Goal: Use online tool/utility: Utilize a website feature to perform a specific function

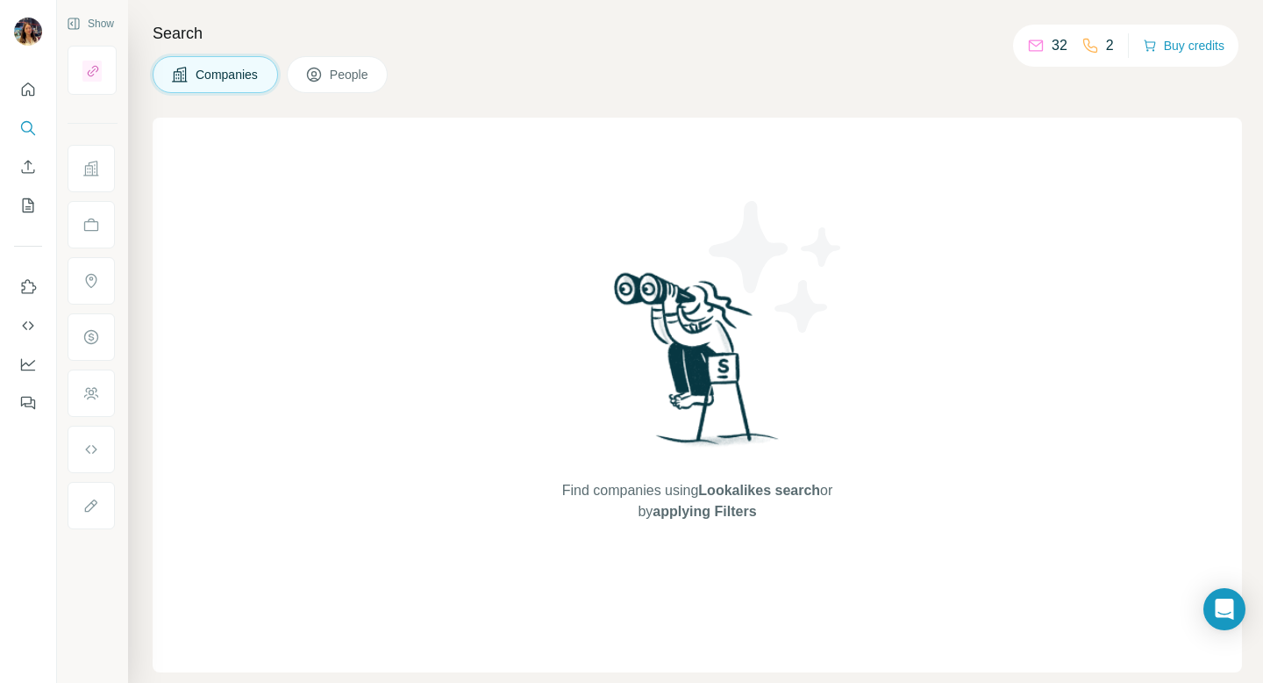
click at [268, 13] on div "Search Companies People Find companies using Lookalikes search or by applying F…" at bounding box center [695, 341] width 1135 height 683
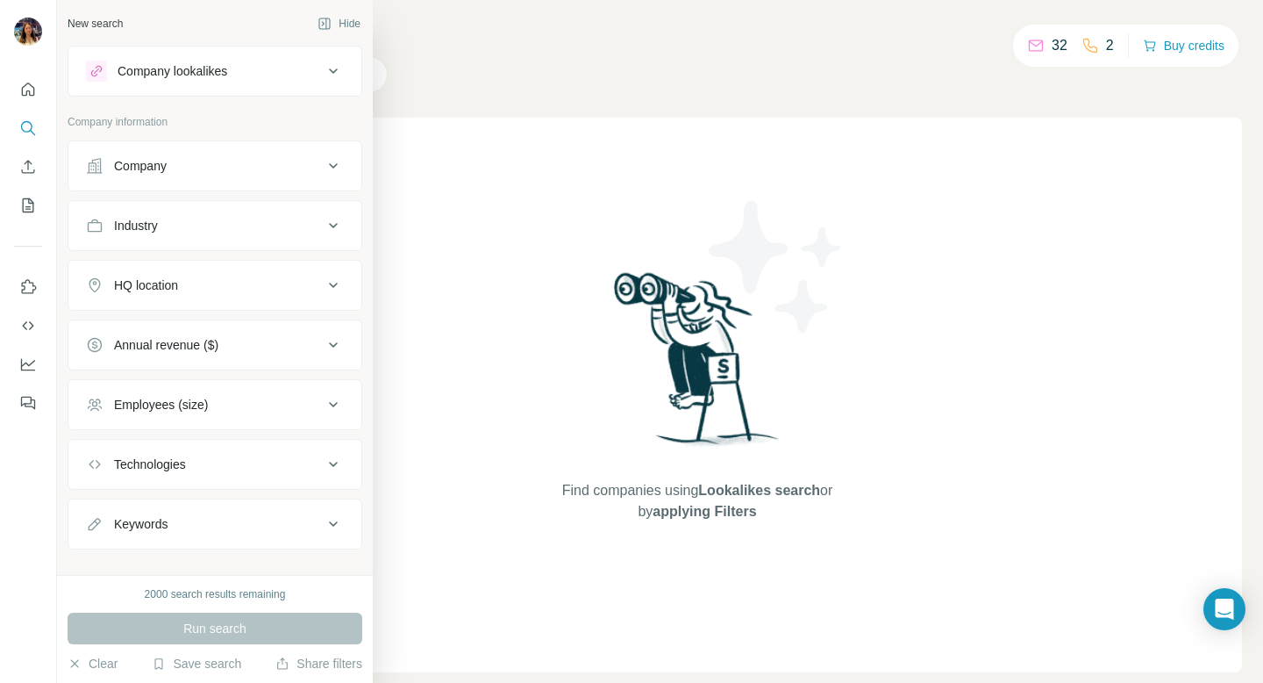
click at [326, 162] on icon at bounding box center [333, 165] width 21 height 21
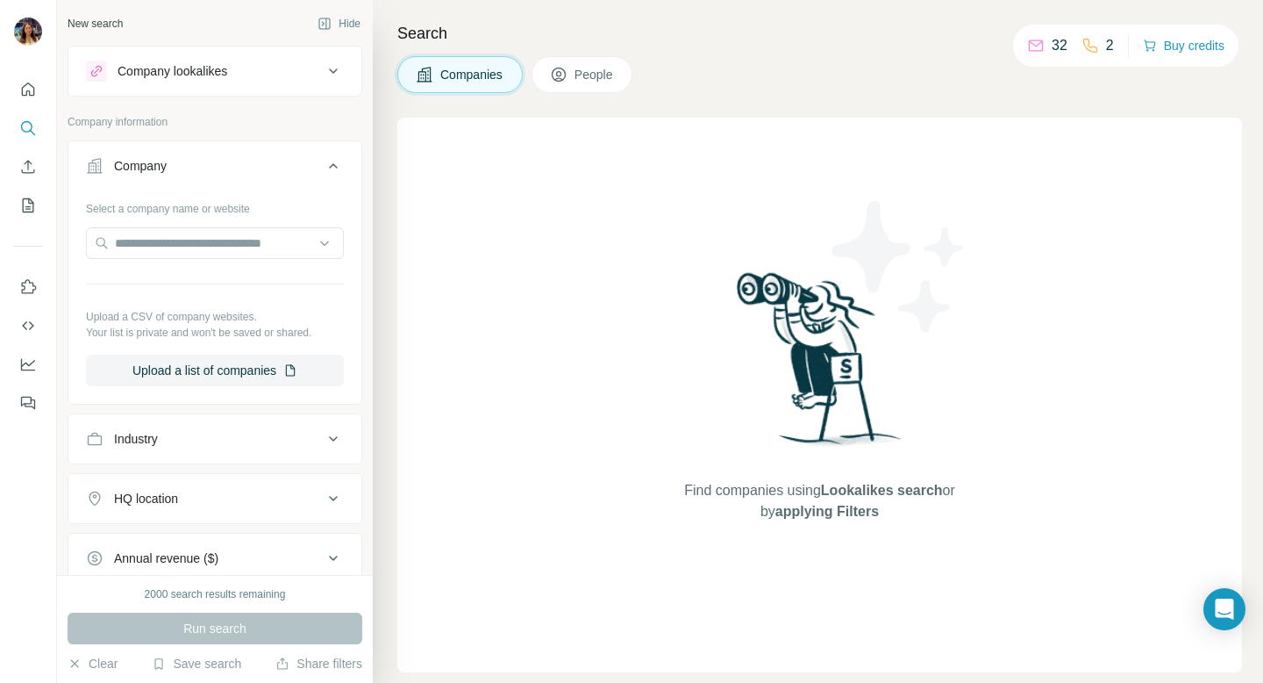
click at [326, 162] on icon at bounding box center [333, 165] width 21 height 21
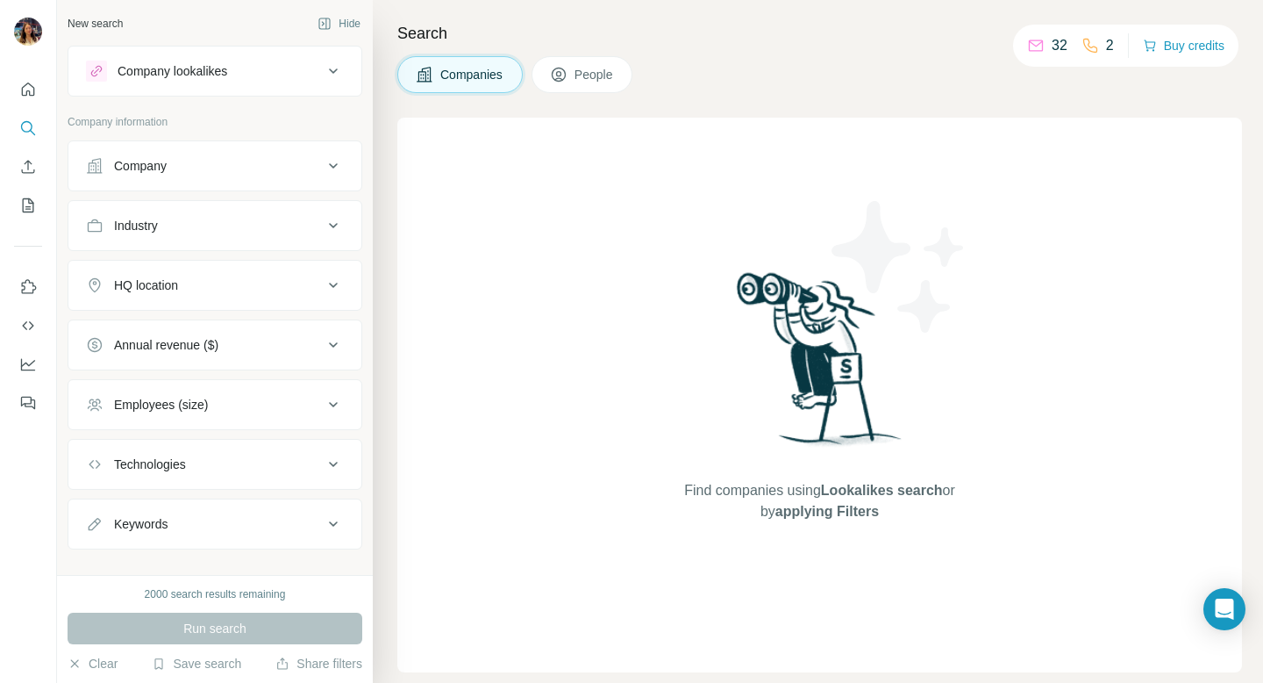
click at [332, 174] on icon at bounding box center [333, 165] width 21 height 21
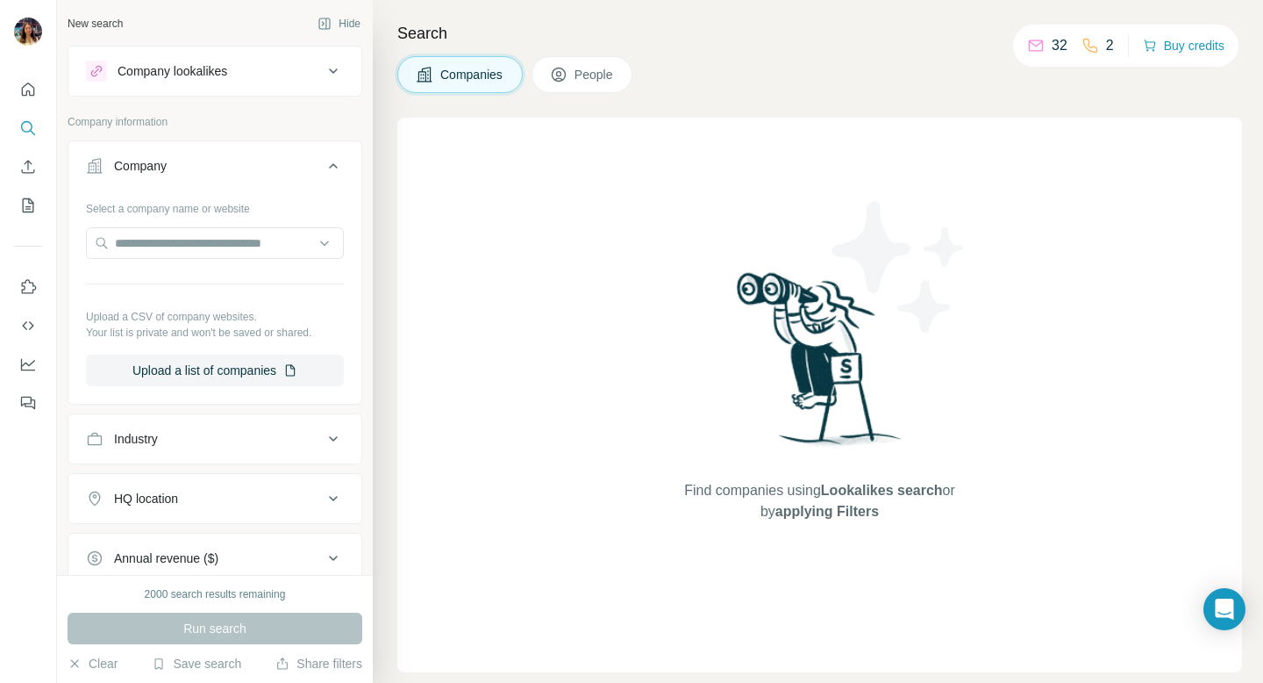
click at [332, 174] on icon at bounding box center [333, 165] width 21 height 21
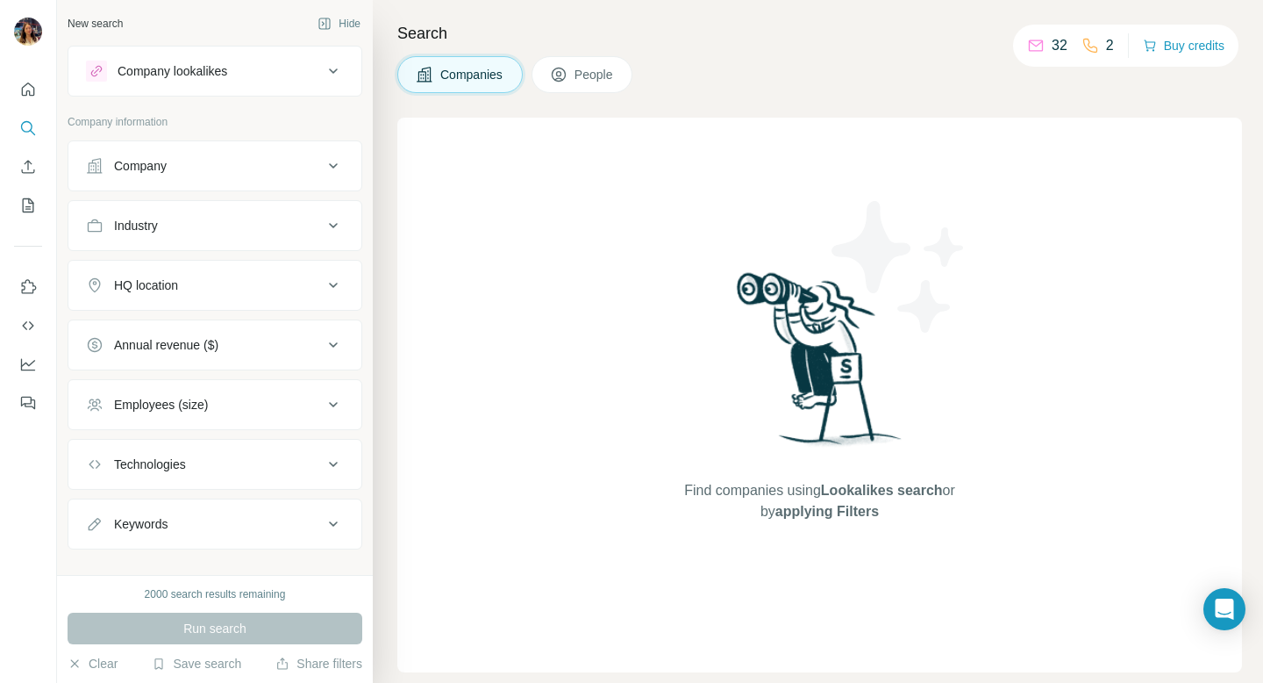
click at [258, 236] on button "Industry" at bounding box center [214, 225] width 293 height 42
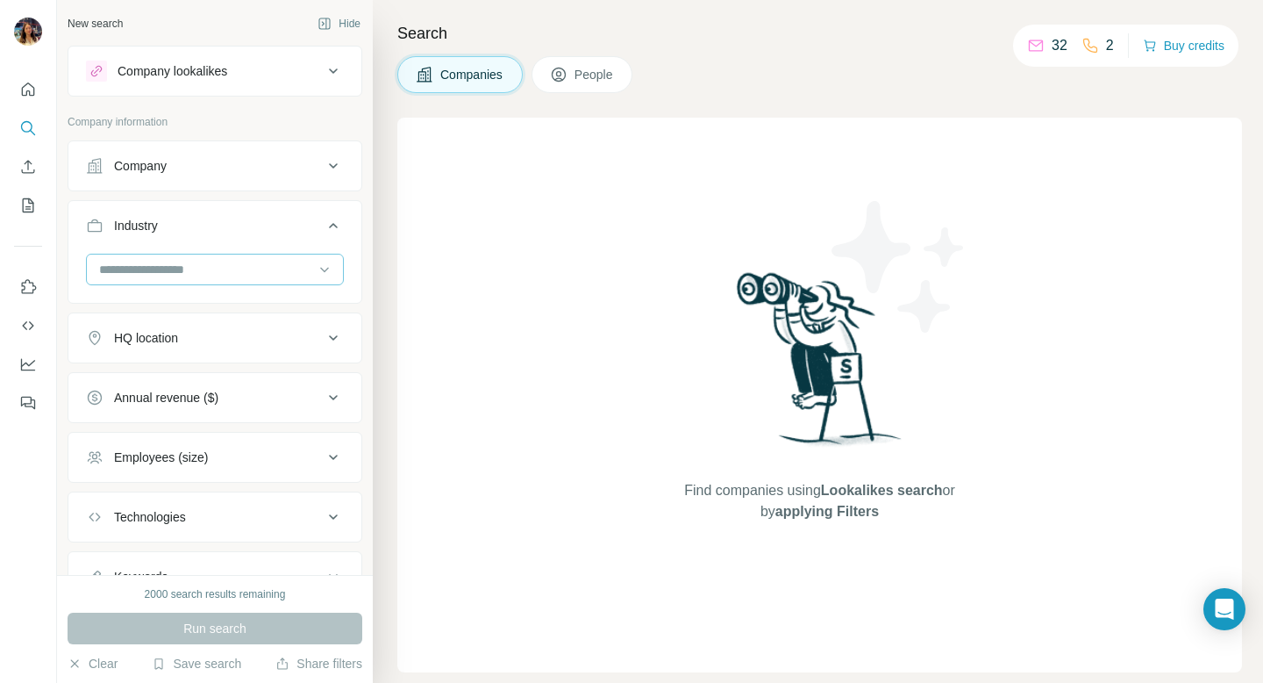
click at [234, 271] on input at bounding box center [205, 269] width 217 height 19
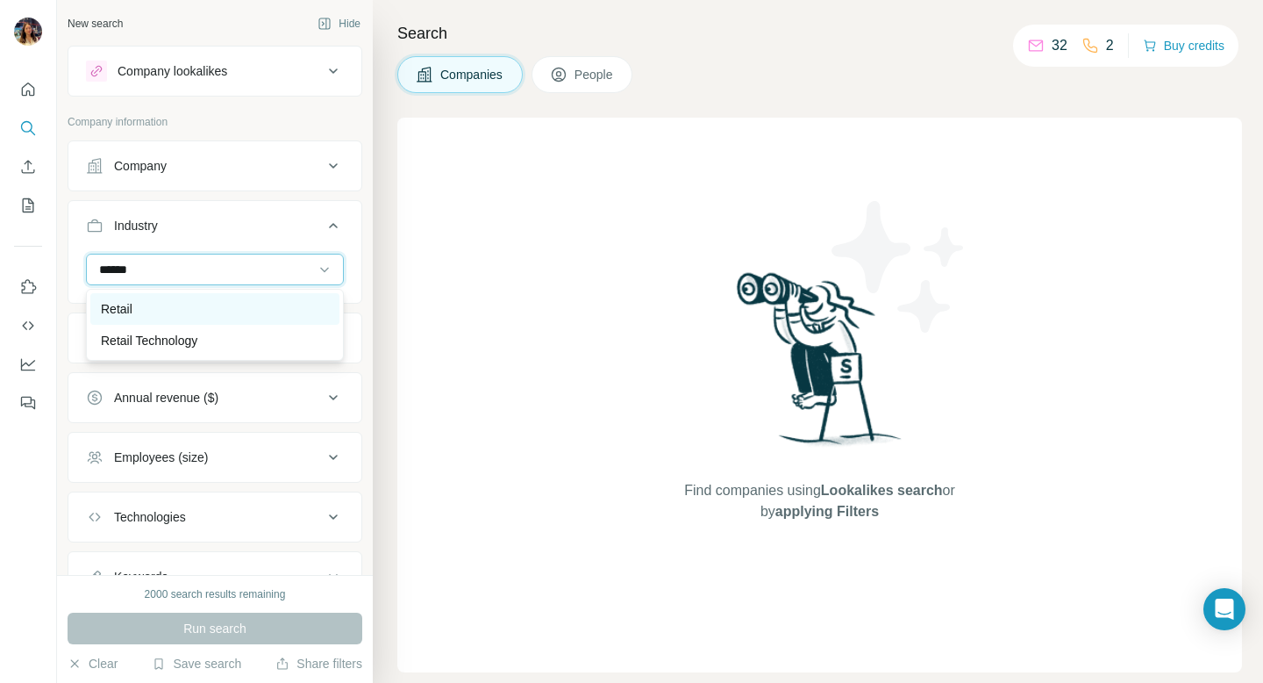
type input "******"
click at [203, 302] on div "Retail" at bounding box center [215, 309] width 228 height 18
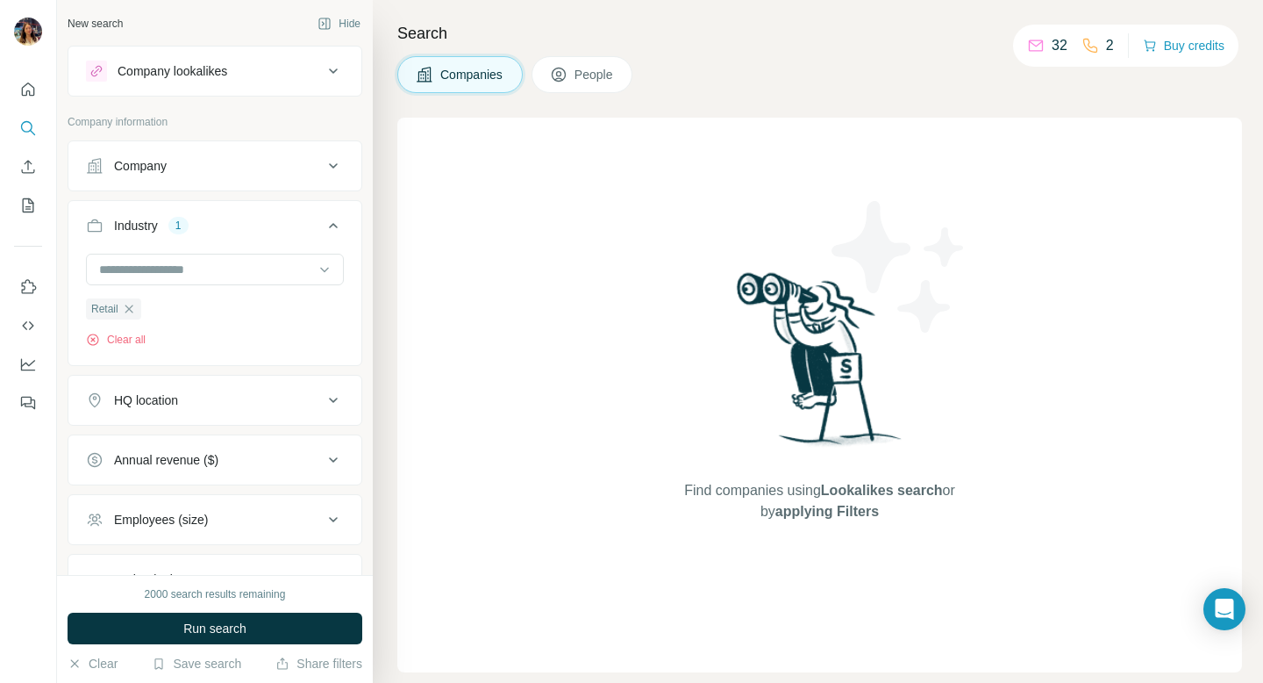
click at [225, 408] on div "HQ location" at bounding box center [204, 400] width 237 height 18
click at [209, 443] on input "text" at bounding box center [215, 444] width 258 height 32
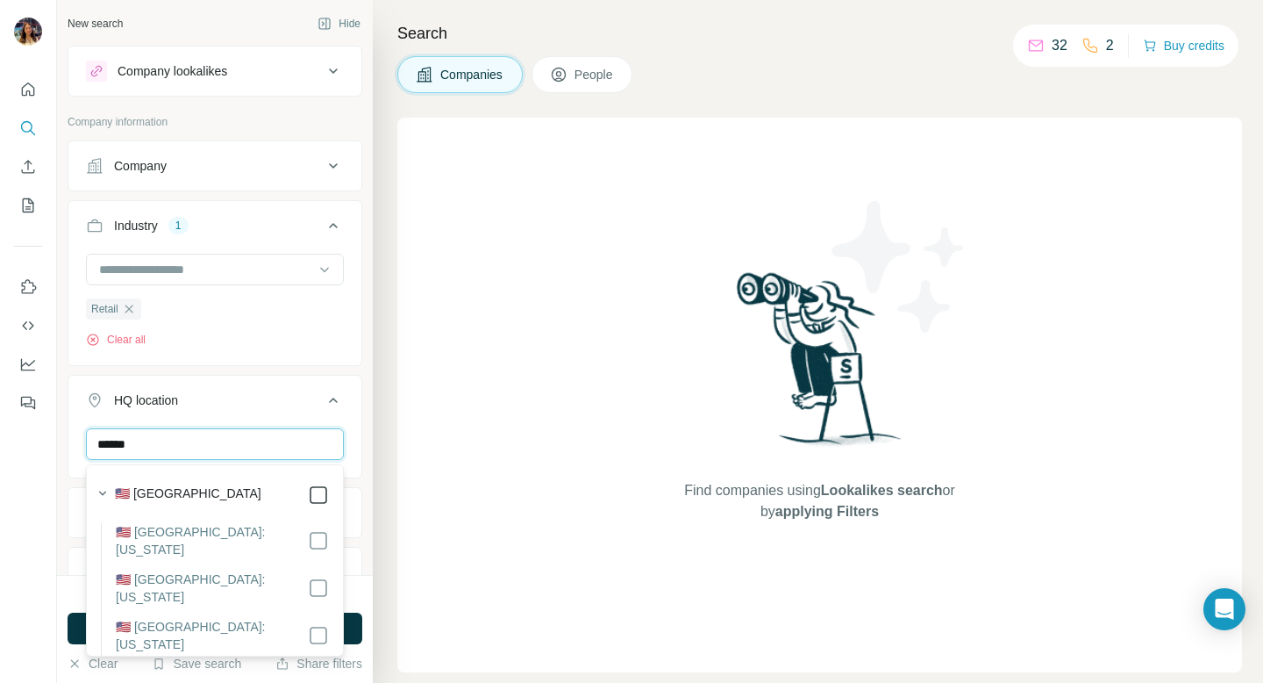
type input "******"
click at [365, 419] on div "New search Hide Company lookalikes Company information Company Industry 1 Retai…" at bounding box center [215, 287] width 316 height 575
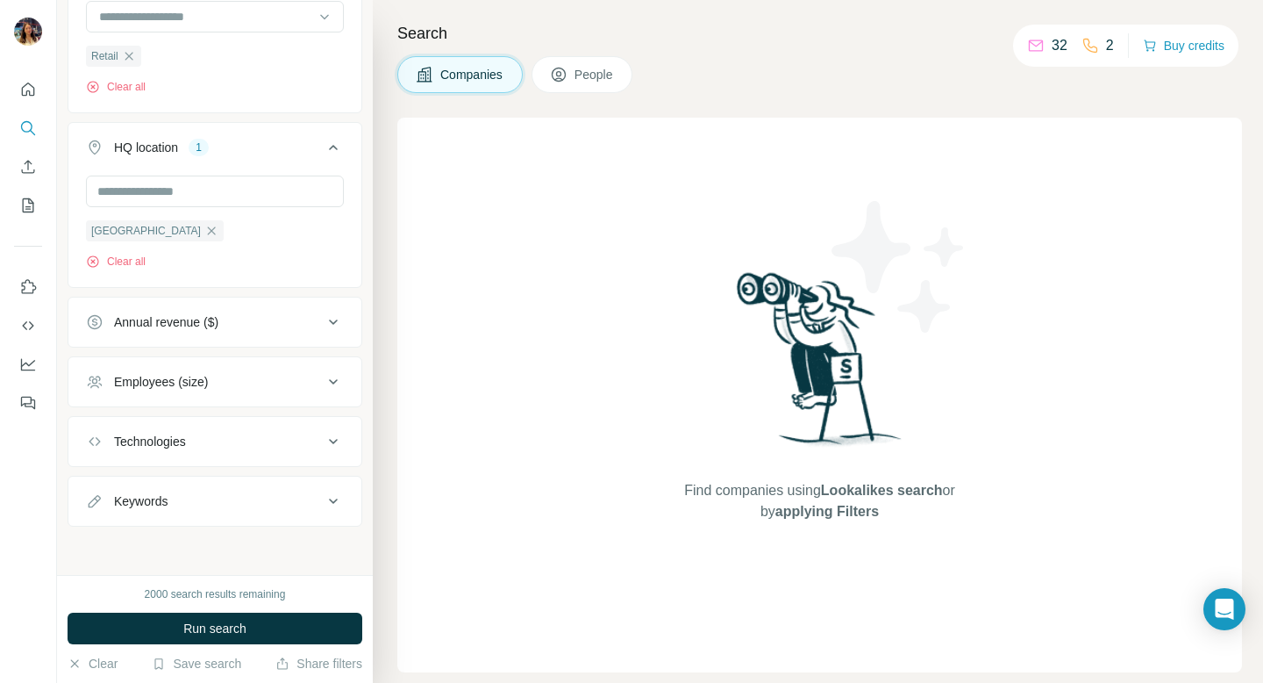
scroll to position [254, 0]
click at [247, 509] on button "Keywords" at bounding box center [214, 500] width 293 height 42
click at [209, 546] on input "text" at bounding box center [197, 543] width 223 height 32
type input "*********"
type input "**********"
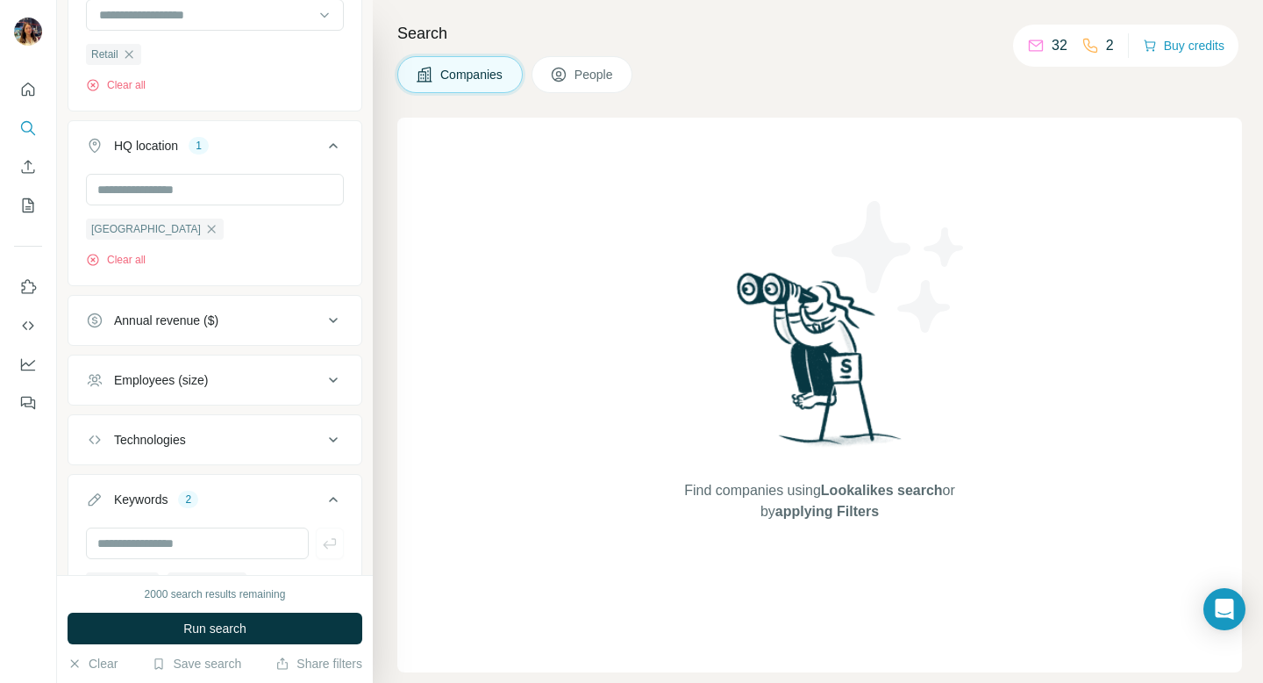
click at [256, 334] on button "Annual revenue ($)" at bounding box center [214, 320] width 293 height 42
click at [101, 423] on icon at bounding box center [96, 423] width 21 height 21
click at [100, 390] on icon at bounding box center [96, 391] width 21 height 21
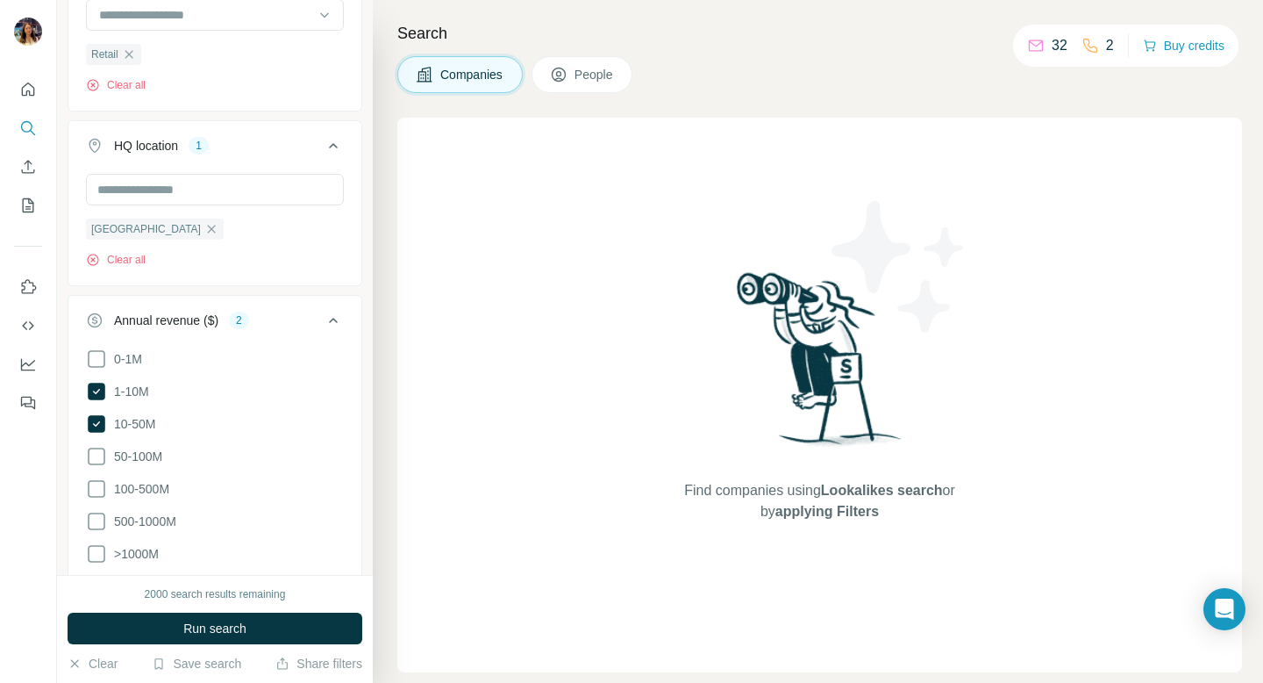
click at [338, 313] on icon at bounding box center [333, 320] width 21 height 21
click at [293, 378] on div "Employees (size)" at bounding box center [204, 380] width 237 height 18
click at [98, 476] on icon at bounding box center [96, 483] width 21 height 21
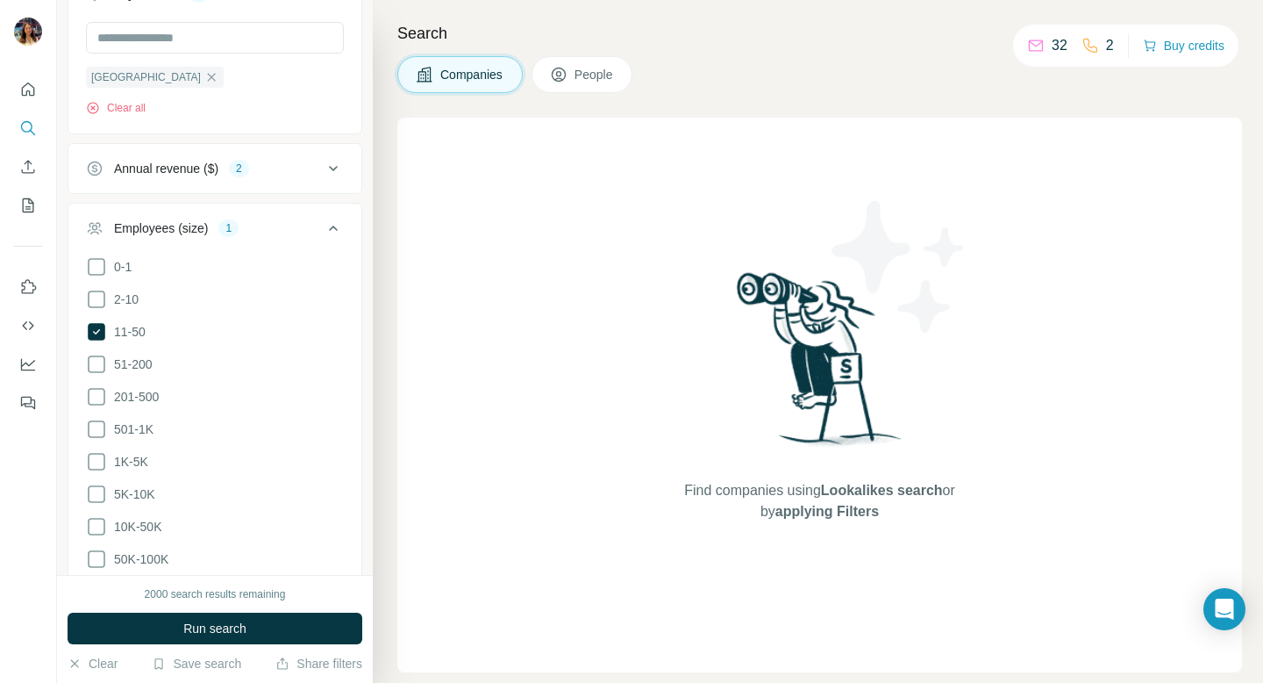
scroll to position [407, 0]
click at [175, 631] on button "Run search" at bounding box center [215, 628] width 295 height 32
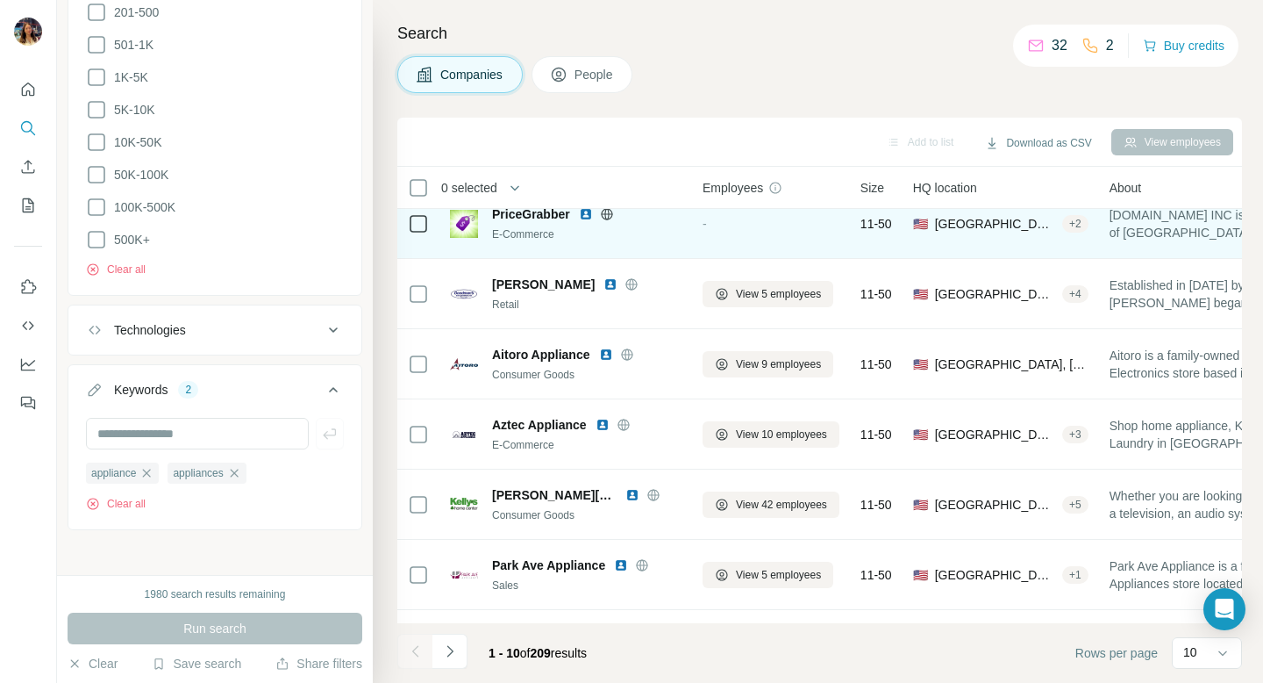
scroll to position [175, 0]
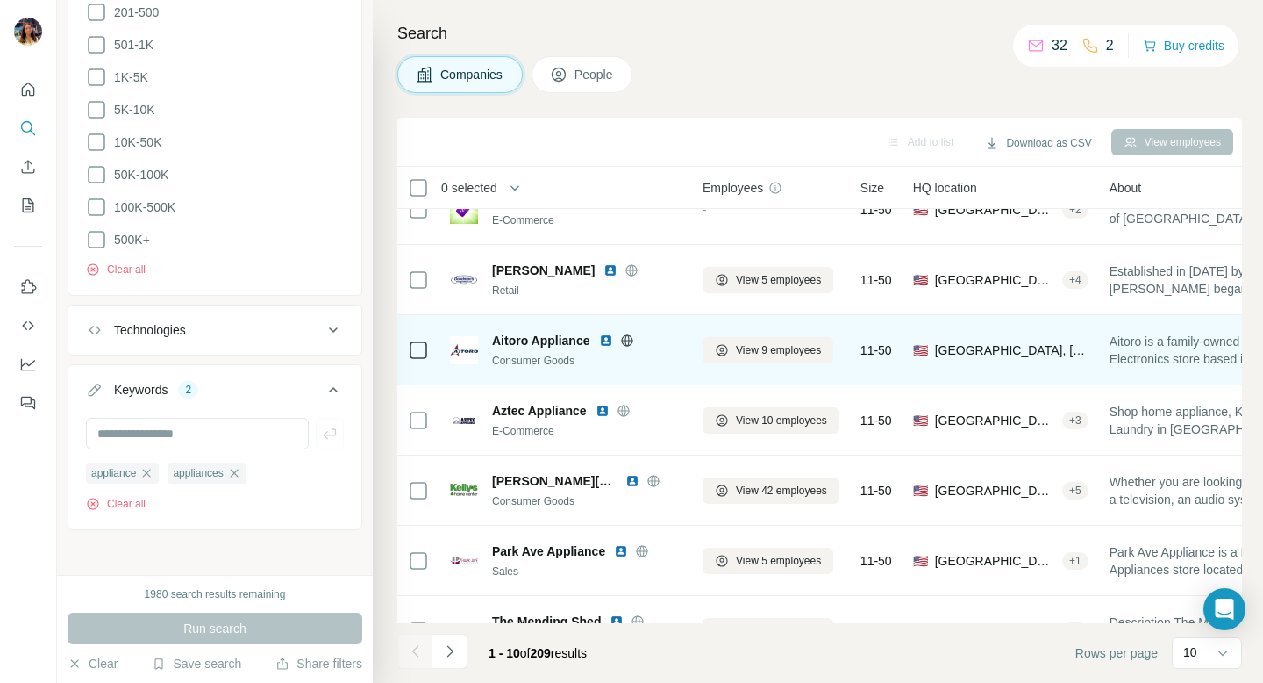
click at [628, 339] on icon at bounding box center [627, 340] width 14 height 14
